Goal: Communication & Community: Share content

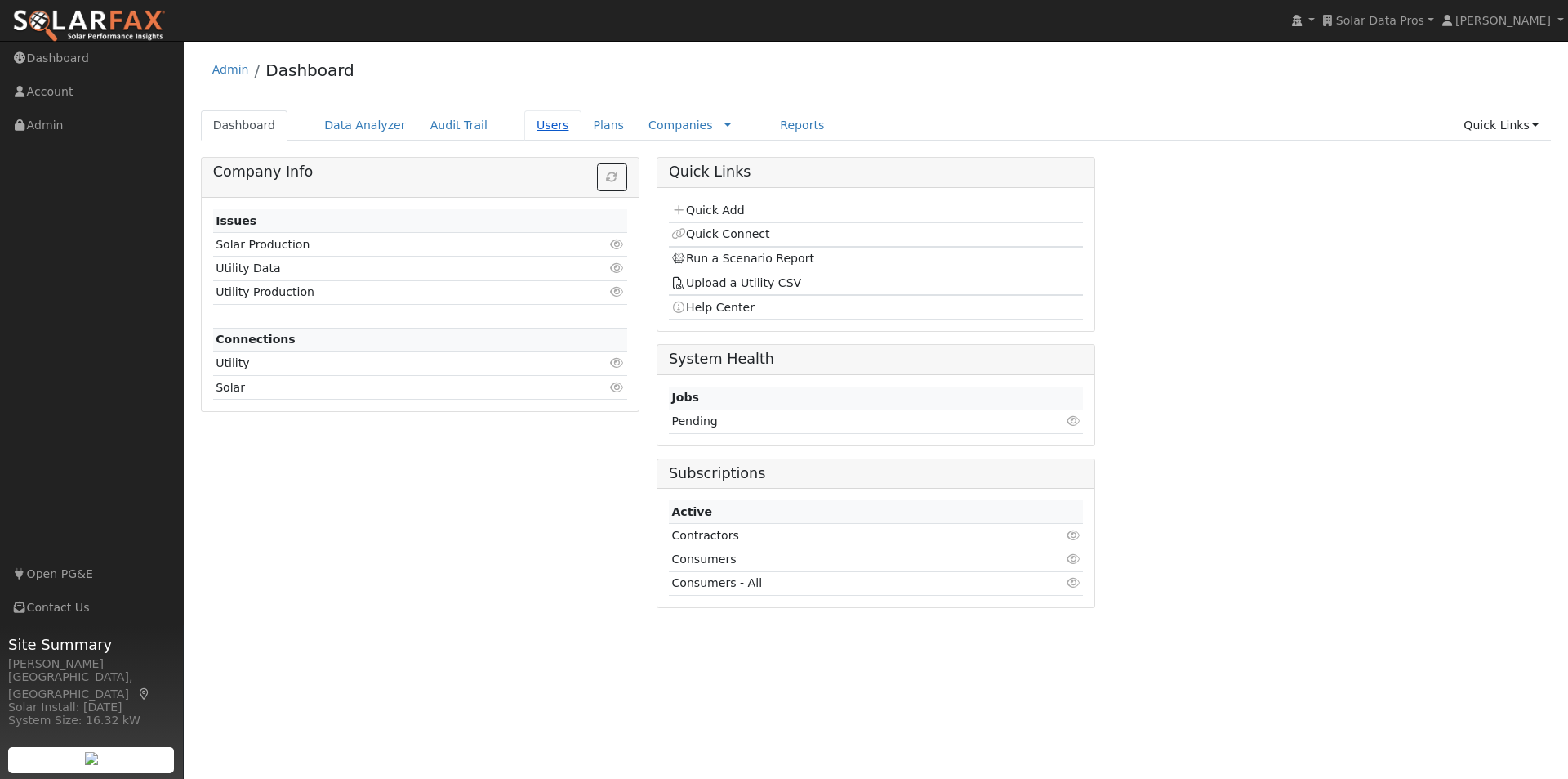
click at [530, 121] on link "Users" at bounding box center [552, 126] width 57 height 30
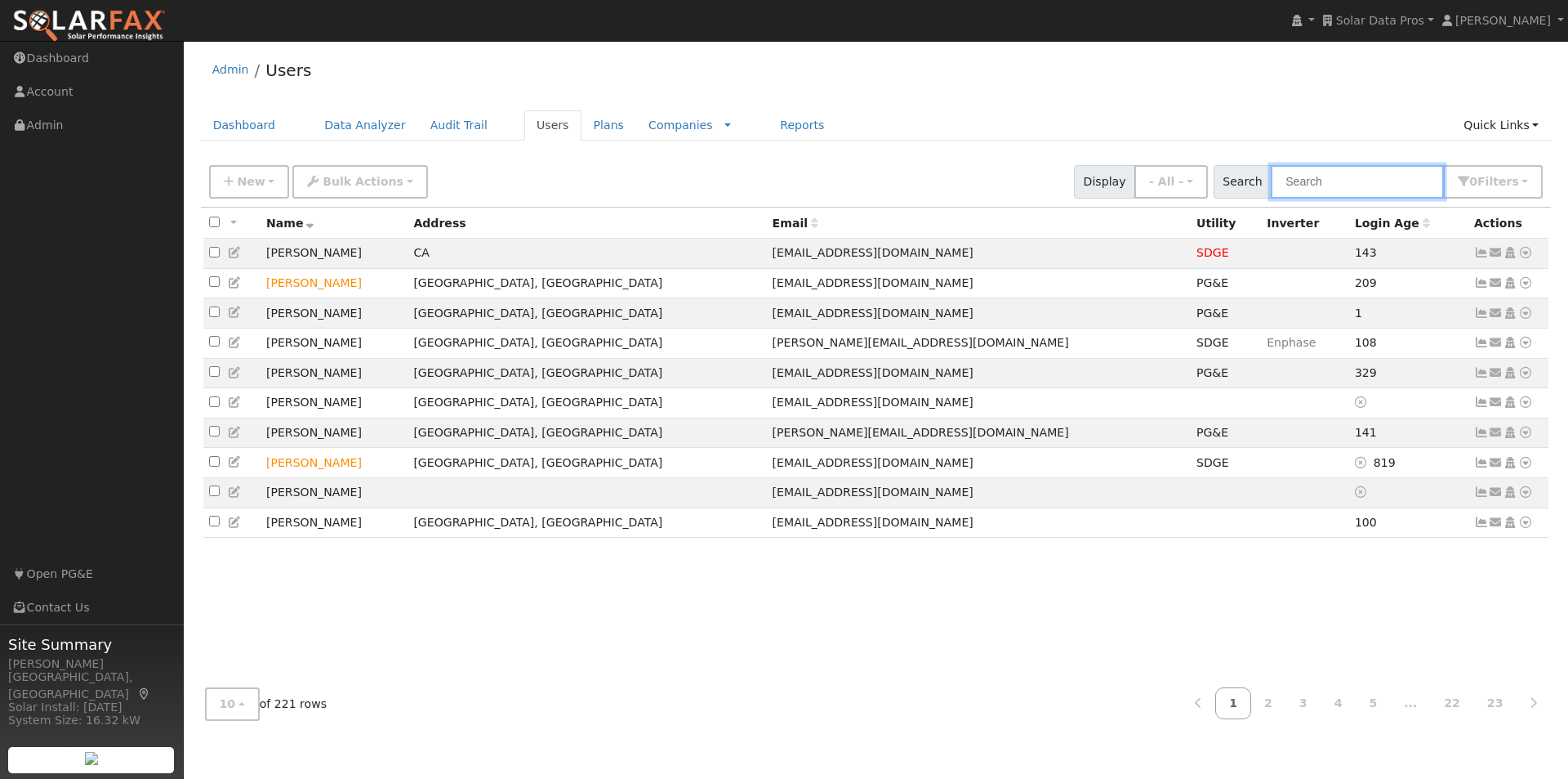
drag, startPoint x: 1376, startPoint y: 191, endPoint x: 1344, endPoint y: 170, distance: 38.3
click at [1371, 191] on input "text" at bounding box center [1358, 182] width 173 height 34
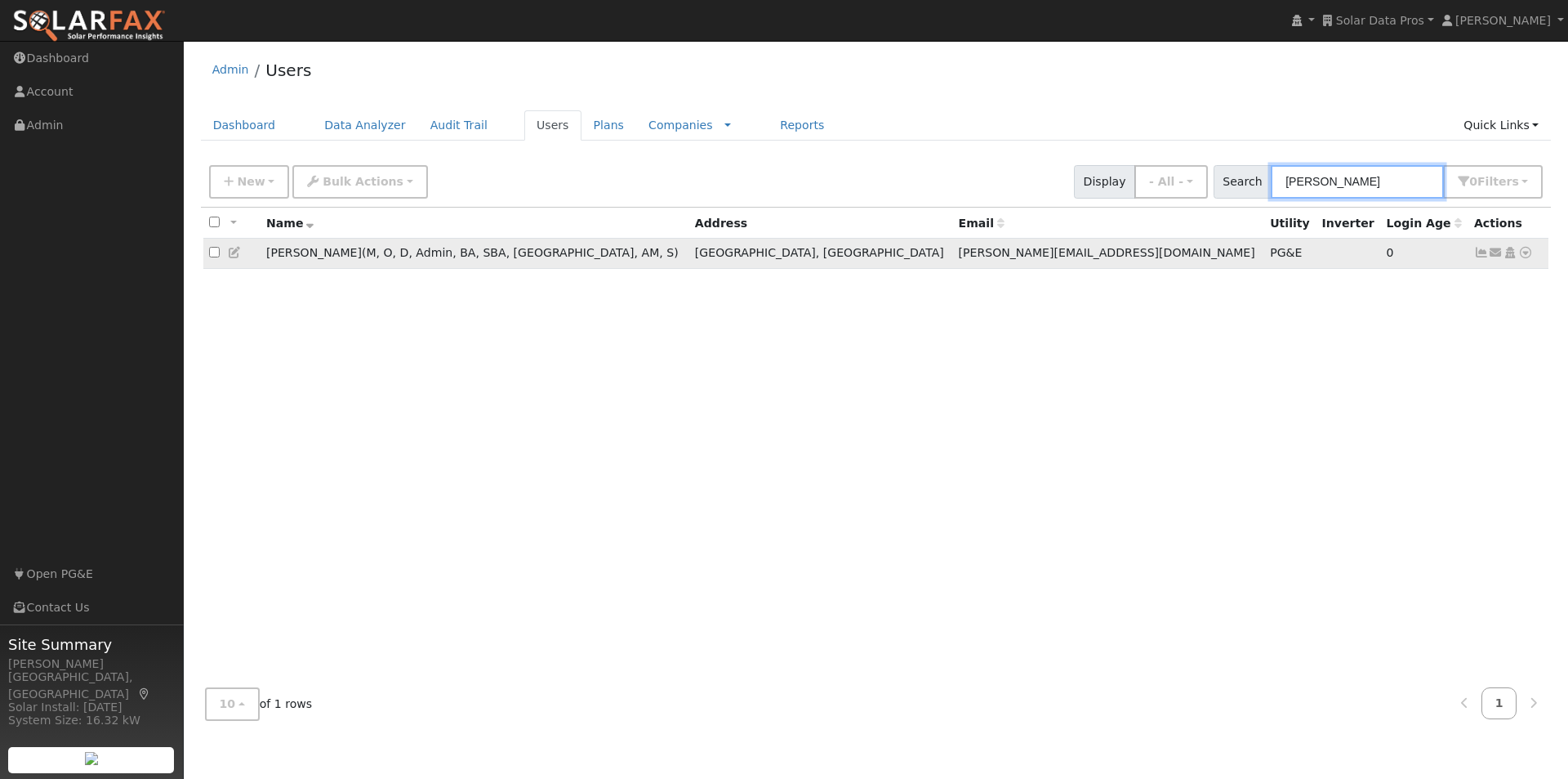
type input "leroy"
click at [216, 257] on input "checkbox" at bounding box center [214, 251] width 11 height 11
checkbox input "true"
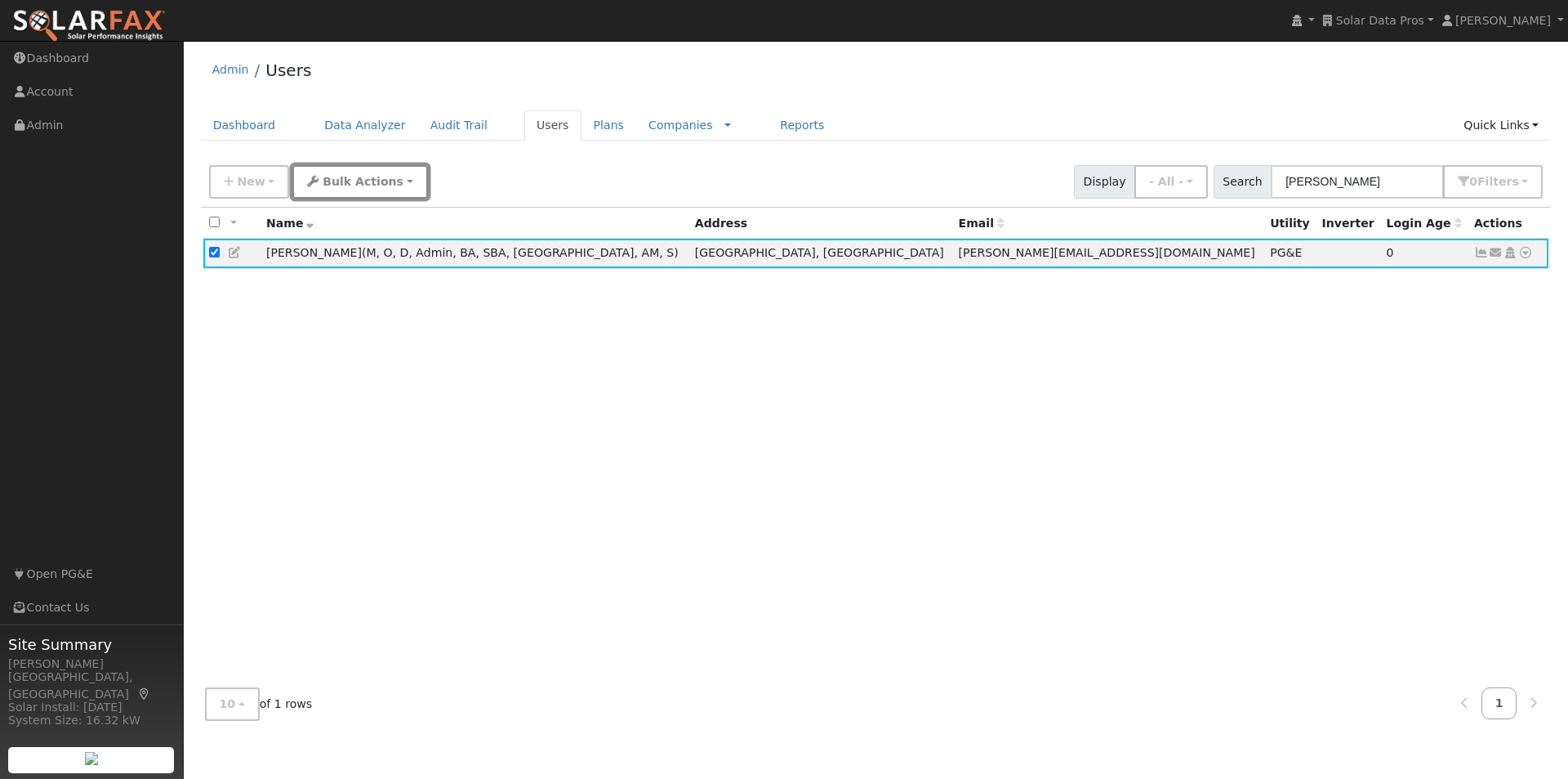
drag, startPoint x: 321, startPoint y: 186, endPoint x: 329, endPoint y: 188, distance: 8.2
click at [326, 188] on span "Bulk Actions" at bounding box center [363, 181] width 81 height 13
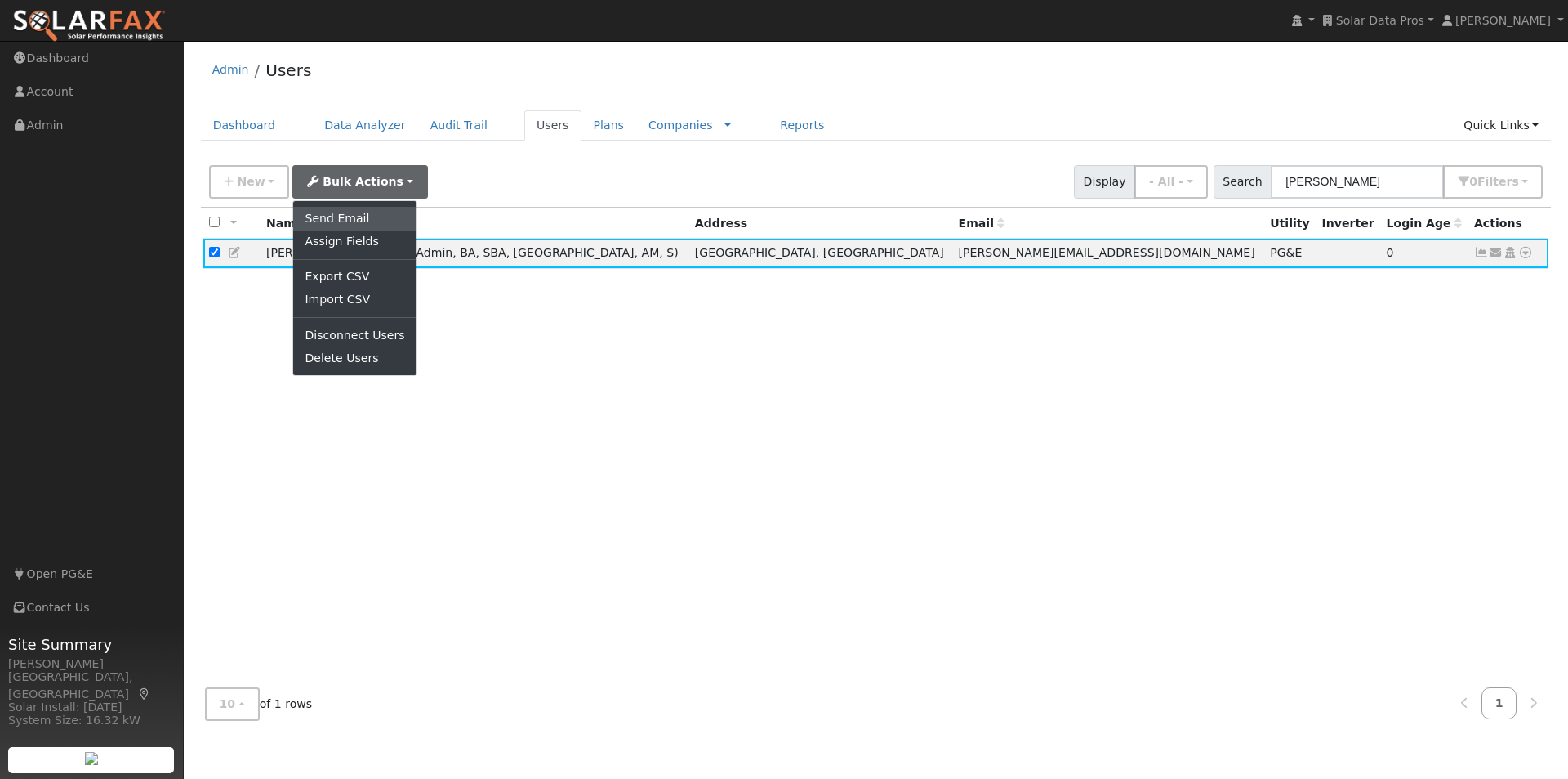
click at [328, 219] on link "Send Email" at bounding box center [354, 217] width 123 height 23
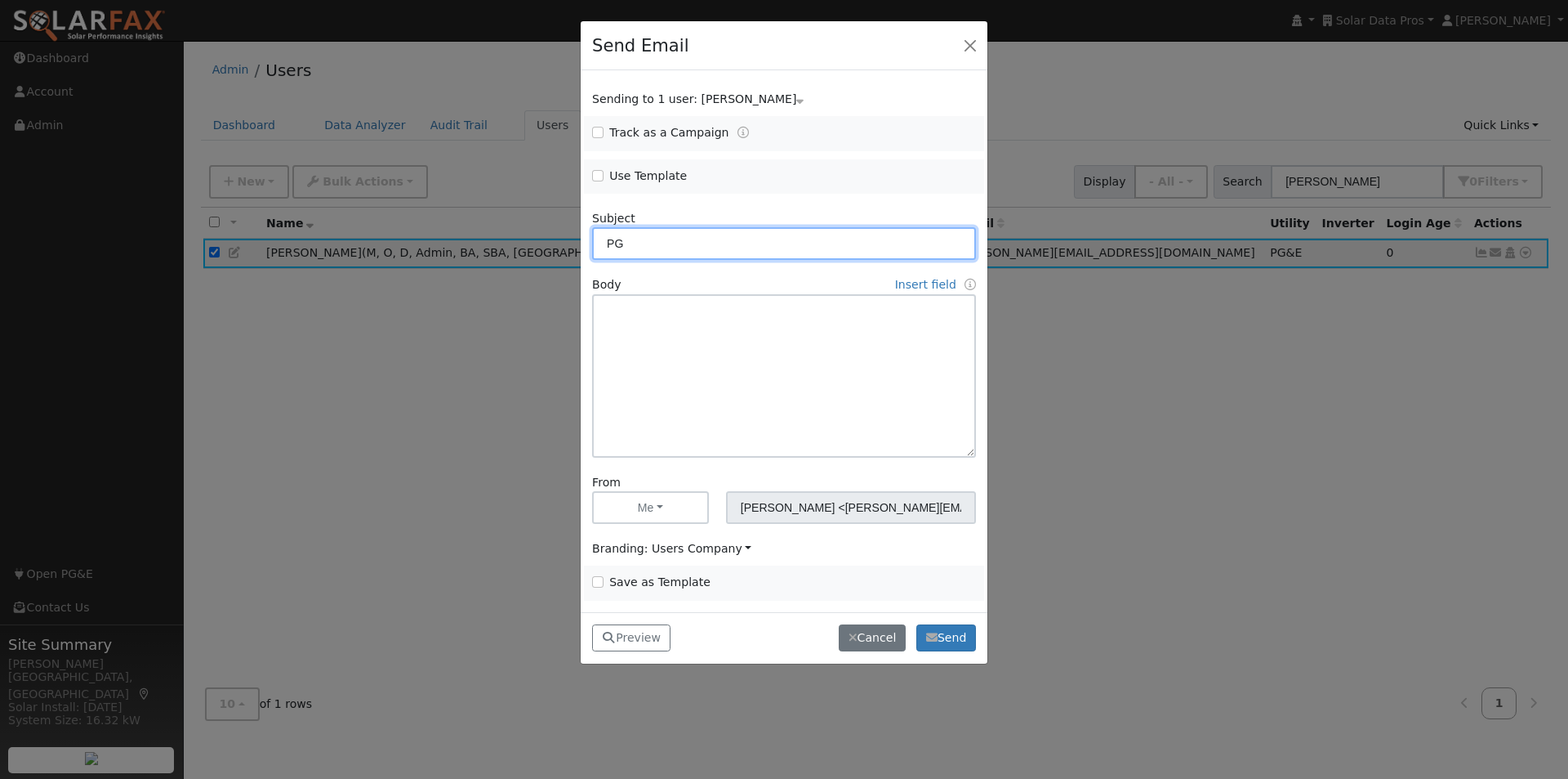
type input "P"
type input "C"
type input "PG&E Cookies Creating Connection"
